Goal: Task Accomplishment & Management: Manage account settings

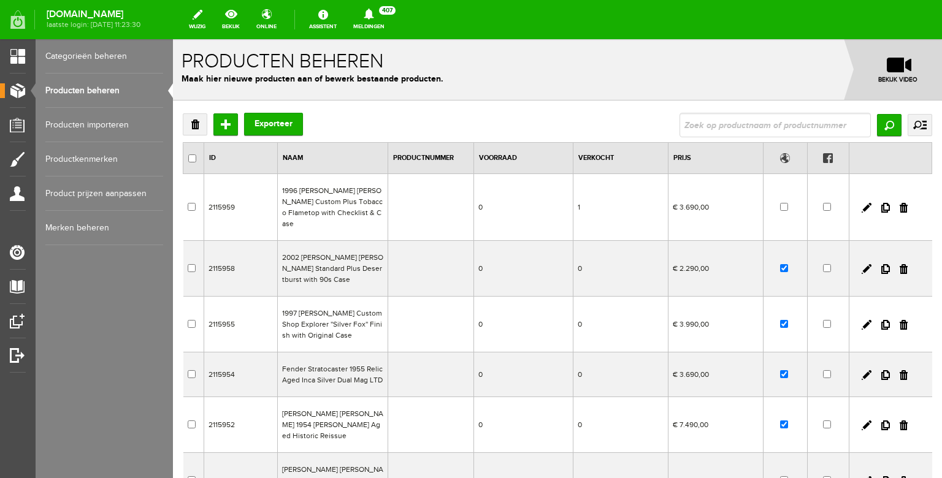
click at [718, 125] on input "text" at bounding box center [775, 125] width 191 height 25
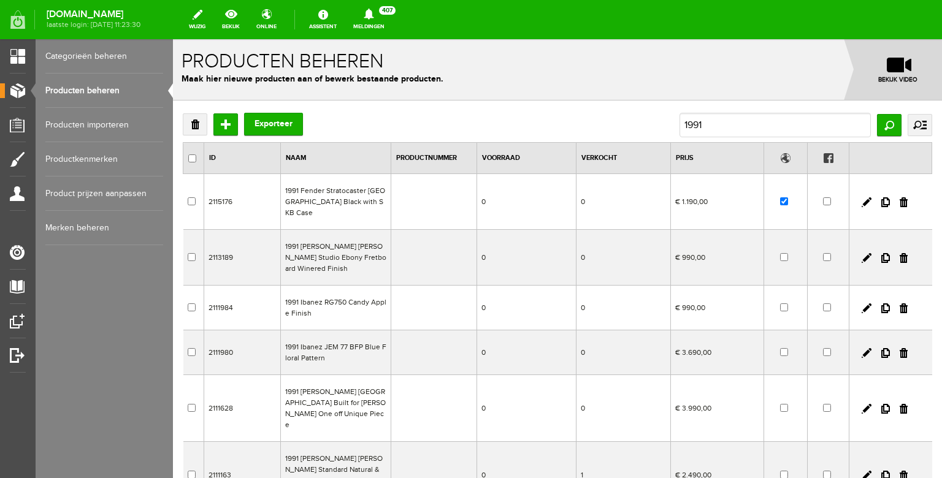
click at [369, 198] on td "1991 Fender Stratocaster [GEOGRAPHIC_DATA] Black with SKB Case" at bounding box center [336, 202] width 110 height 56
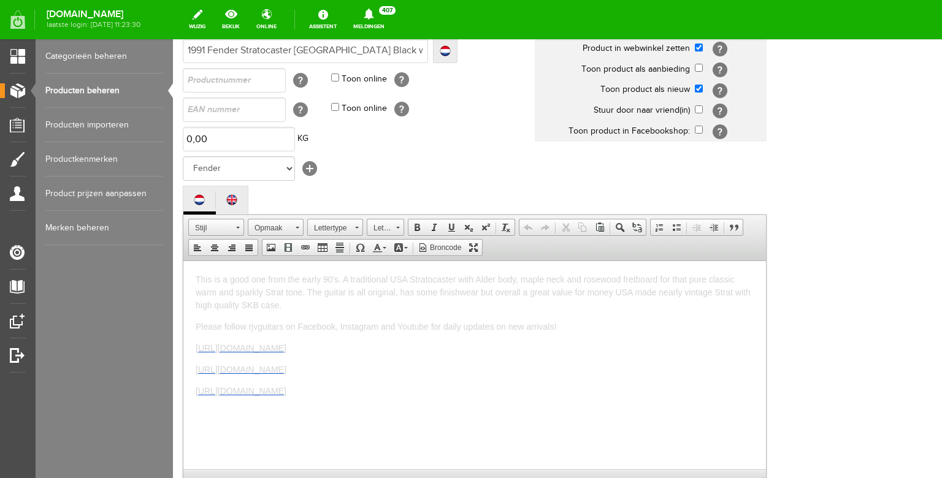
scroll to position [133, 0]
click at [143, 99] on link "Producten beheren" at bounding box center [104, 91] width 118 height 34
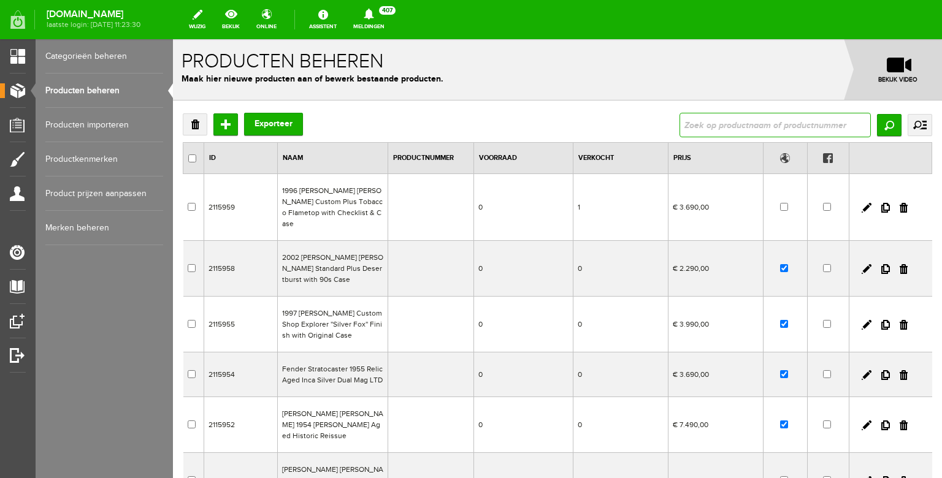
click at [697, 128] on input "text" at bounding box center [775, 125] width 191 height 25
type input "1991"
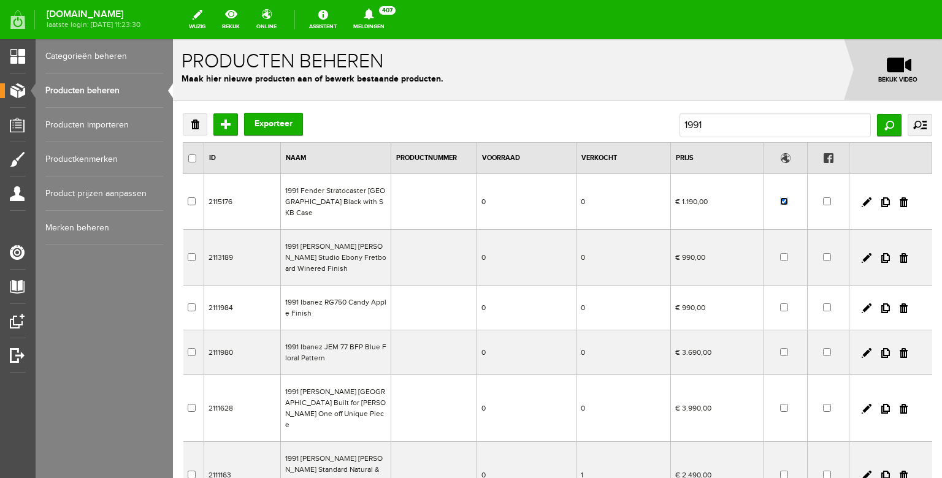
click at [785, 198] on input "checkbox" at bounding box center [784, 202] width 8 height 8
checkbox input "false"
click at [94, 85] on link "Producten beheren" at bounding box center [104, 91] width 118 height 34
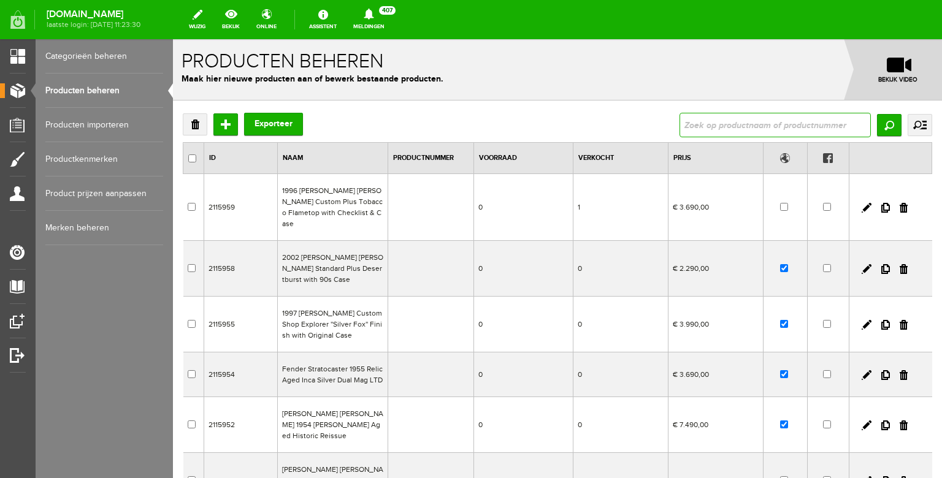
click at [729, 125] on input "text" at bounding box center [775, 125] width 191 height 25
type input "srv"
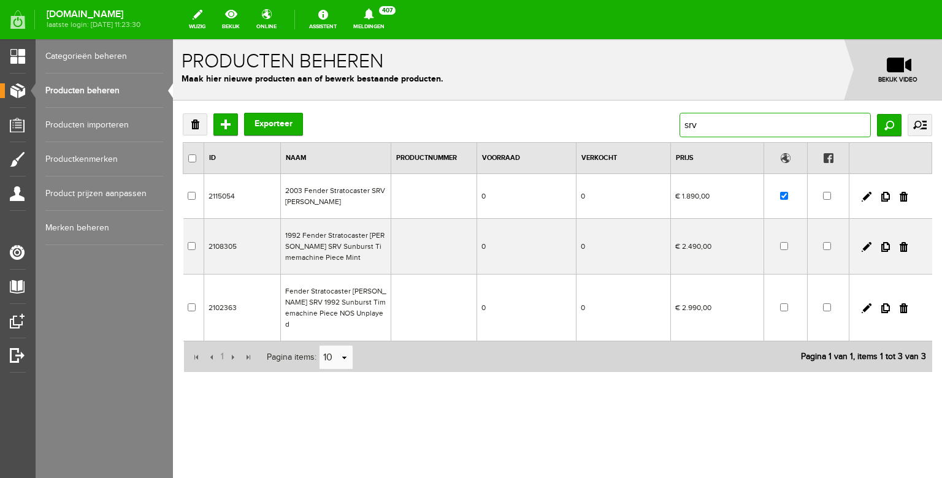
click at [718, 126] on input "srv" at bounding box center [775, 125] width 191 height 25
drag, startPoint x: 718, startPoint y: 126, endPoint x: 658, endPoint y: 123, distance: 59.6
click at [680, 123] on input "srv" at bounding box center [775, 125] width 191 height 25
type input "rebel"
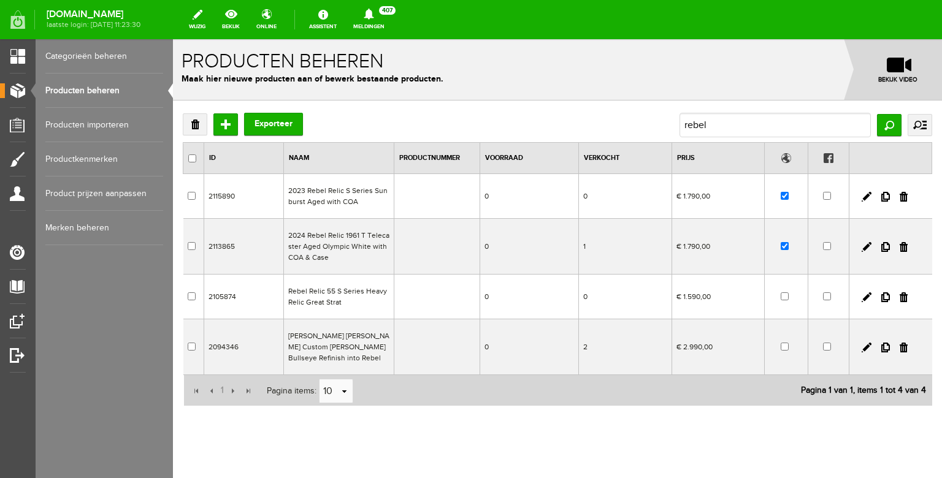
click at [349, 247] on td "2024 Rebel Relic 1961 T Telecaster Aged Olympic White with COA & Case" at bounding box center [339, 247] width 110 height 56
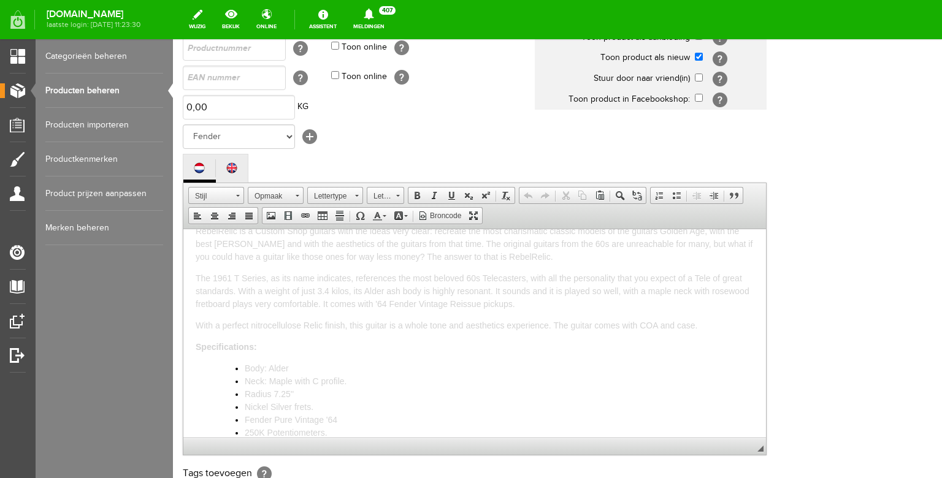
scroll to position [67, 0]
click at [405, 273] on span "The 1961 T Series, as its name indicates, references the most beloved 60s Telec…" at bounding box center [473, 288] width 554 height 36
click at [295, 367] on span "Butterscotch Heavy Aged nitrocellulose finish." at bounding box center [332, 372] width 174 height 10
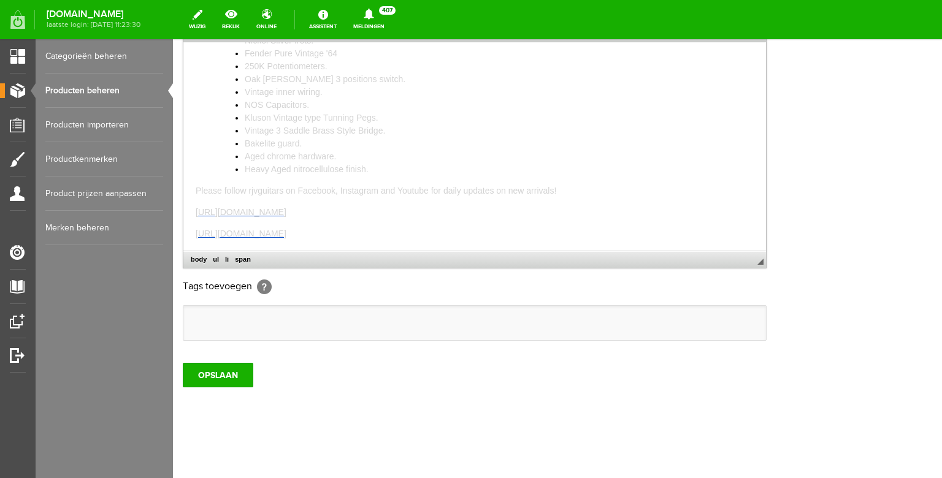
scroll to position [364, 0]
click at [216, 384] on input "OPSLAAN" at bounding box center [218, 375] width 71 height 25
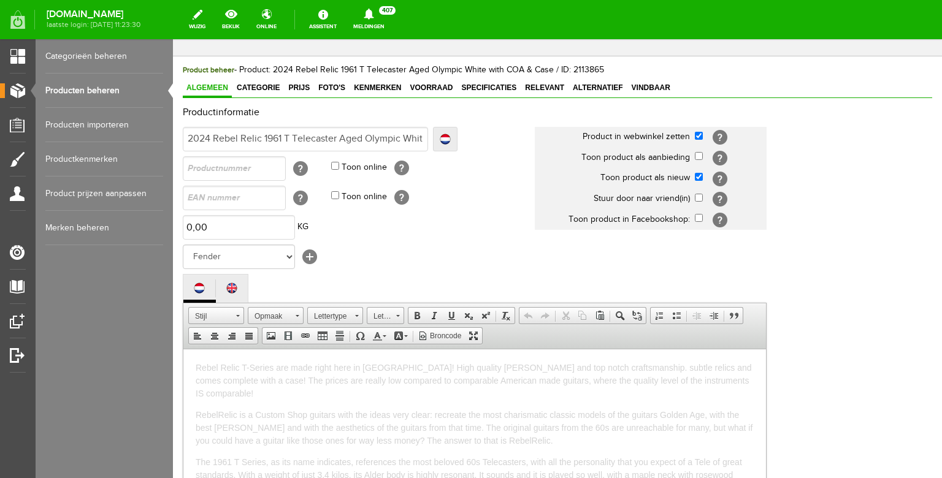
scroll to position [41, 0]
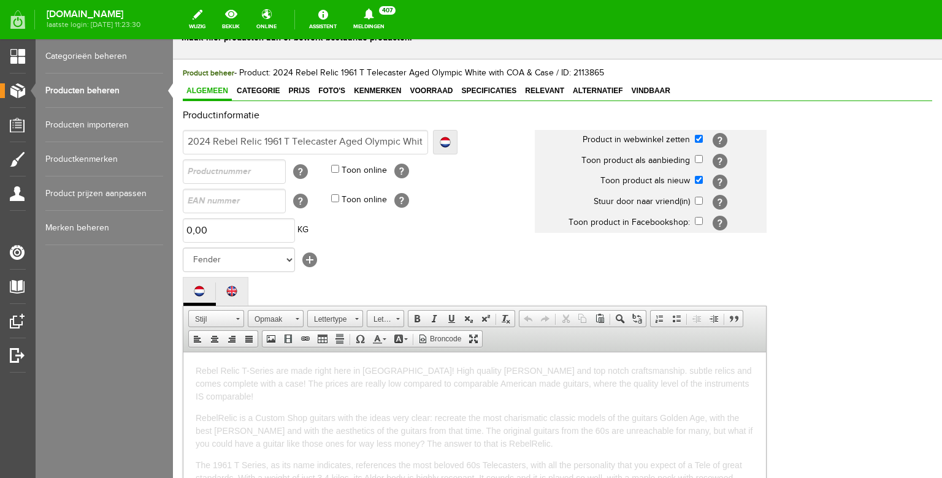
click at [136, 92] on link "Producten beheren" at bounding box center [104, 91] width 118 height 34
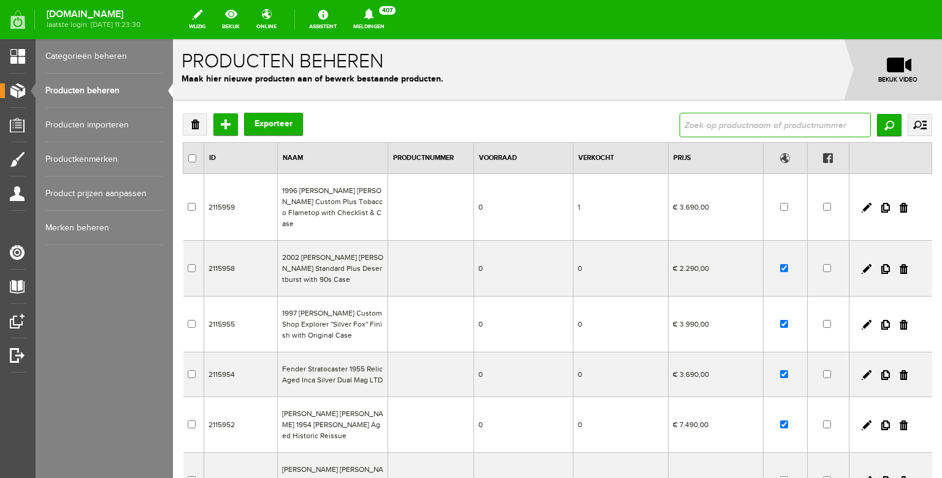
click at [705, 121] on input "text" at bounding box center [775, 125] width 191 height 25
type input "[PERSON_NAME]"
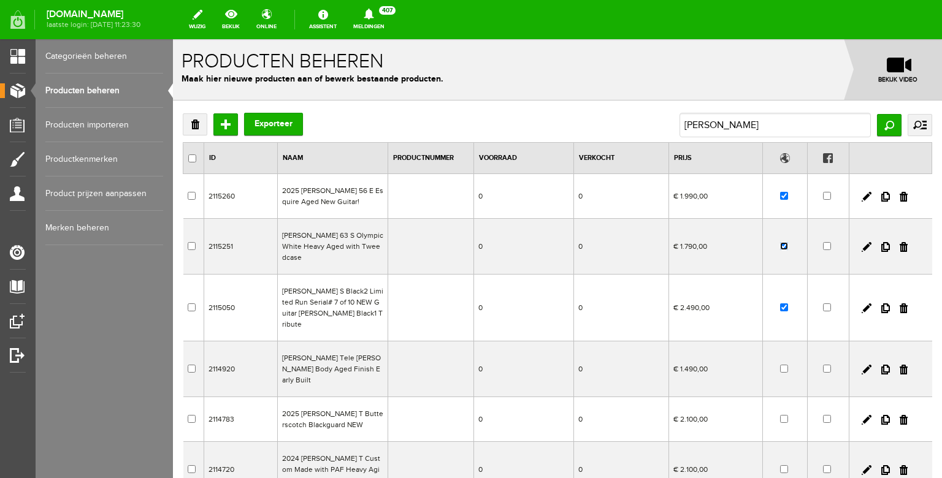
click at [782, 243] on input "checkbox" at bounding box center [784, 246] width 8 height 8
checkbox input "false"
drag, startPoint x: 748, startPoint y: 128, endPoint x: 671, endPoint y: 115, distance: 77.7
click at [672, 115] on div "Verwijderen Toevoegen Exporteer [PERSON_NAME] Zoeken uitgebreid zoeken Categori…" at bounding box center [558, 125] width 750 height 25
click at [734, 126] on input "[PERSON_NAME]" at bounding box center [775, 125] width 191 height 25
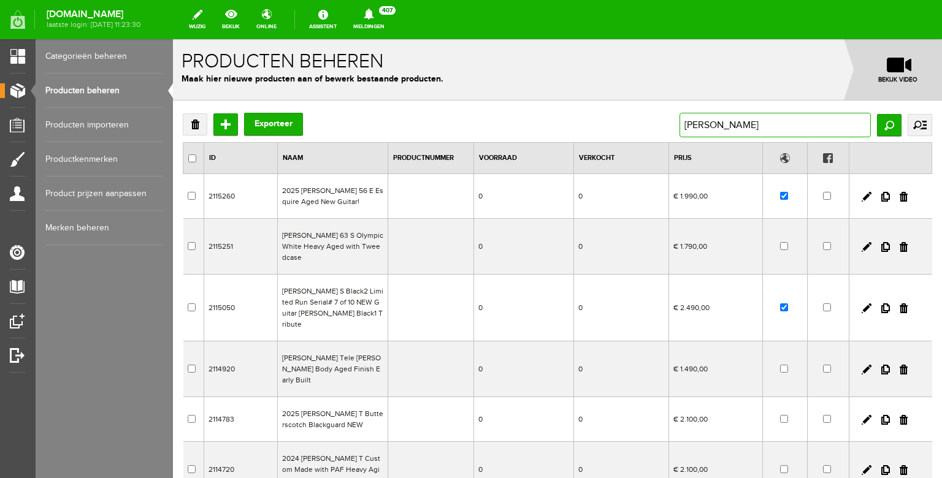
drag, startPoint x: 756, startPoint y: 125, endPoint x: 650, endPoint y: 118, distance: 106.3
click at [680, 118] on input "[PERSON_NAME]" at bounding box center [775, 125] width 191 height 25
type input "1991"
